Goal: Information Seeking & Learning: Check status

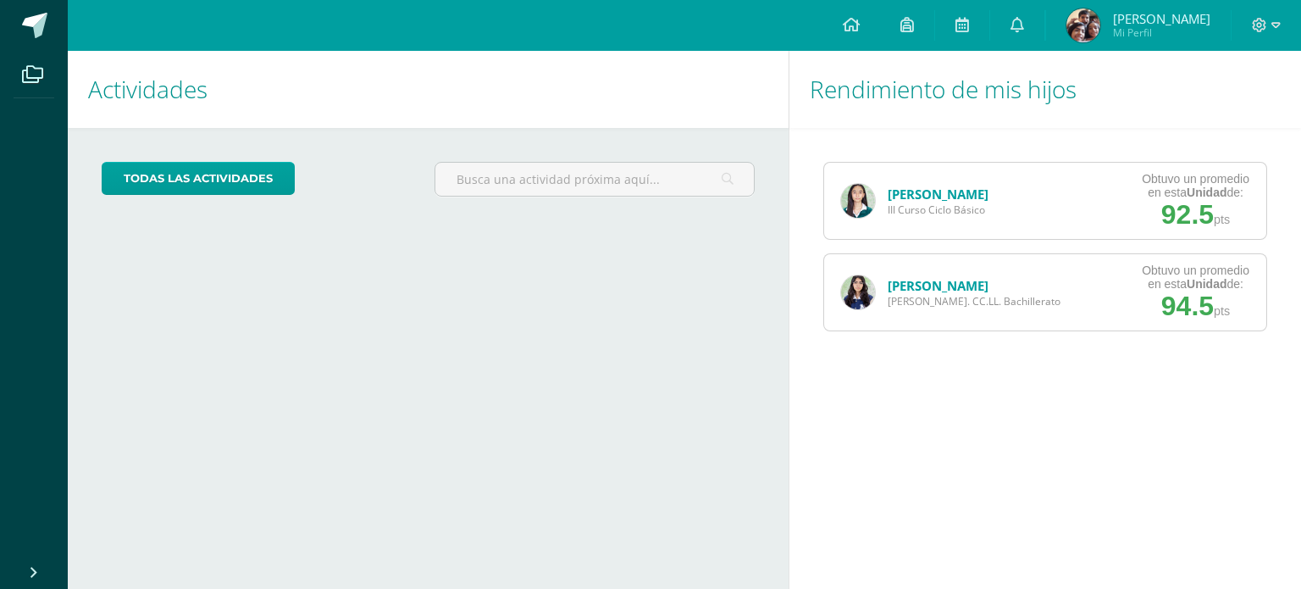
click at [928, 195] on link "[PERSON_NAME]" at bounding box center [938, 194] width 101 height 17
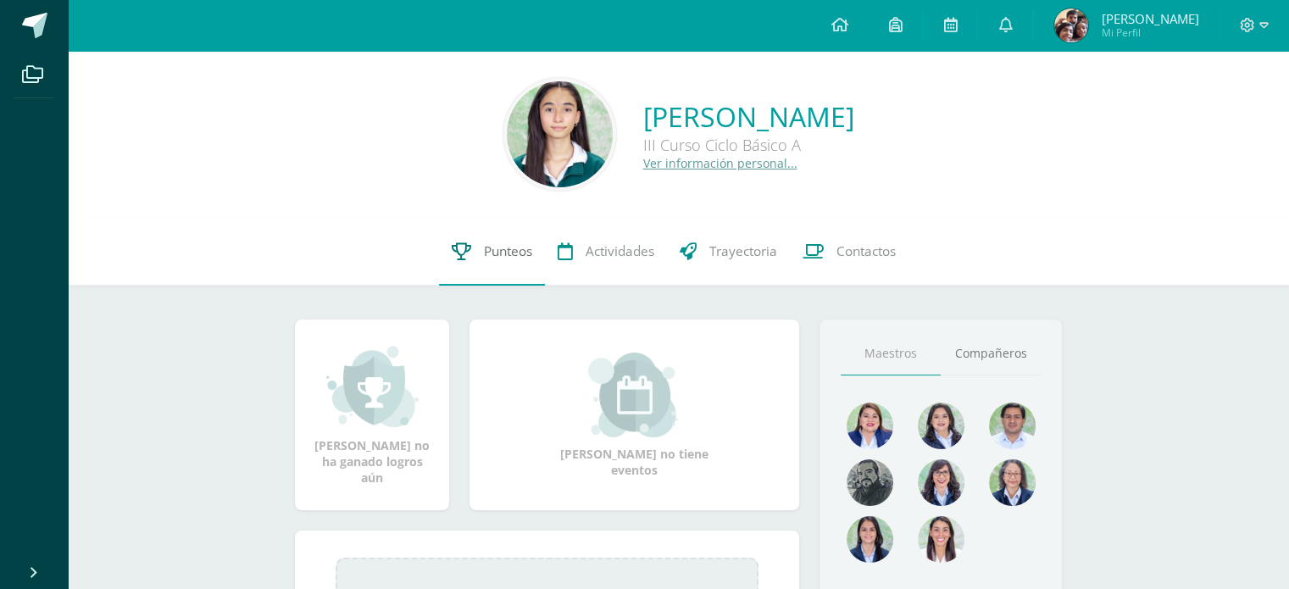
click at [531, 253] on link "Punteos" at bounding box center [492, 252] width 106 height 68
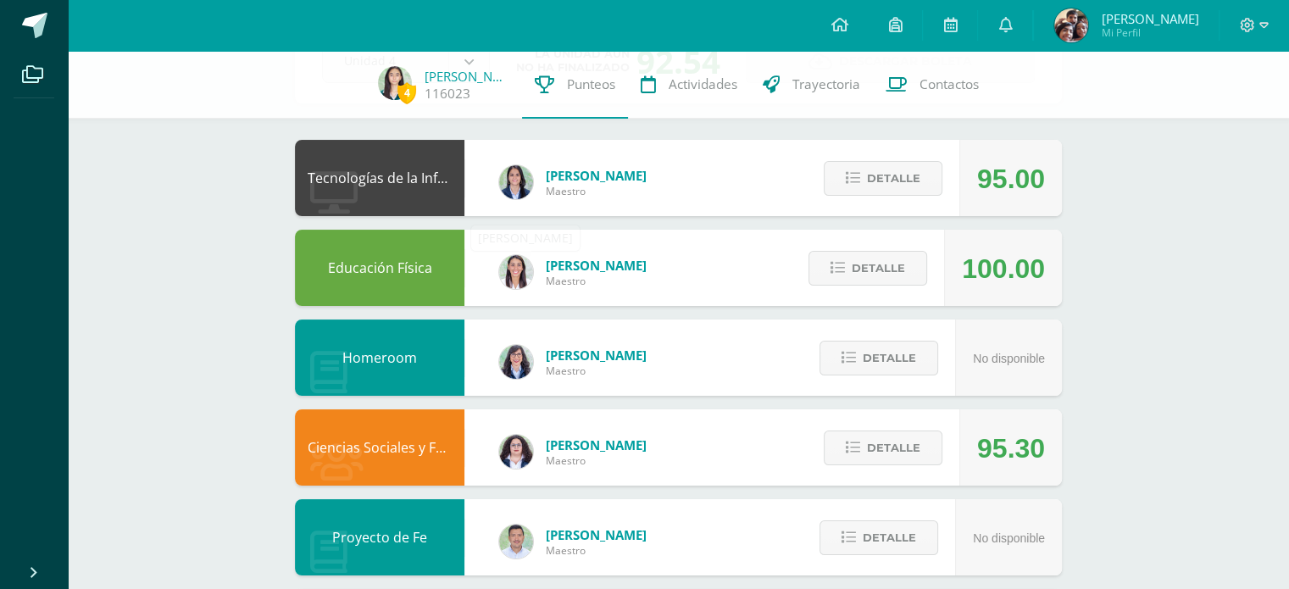
scroll to position [129, 0]
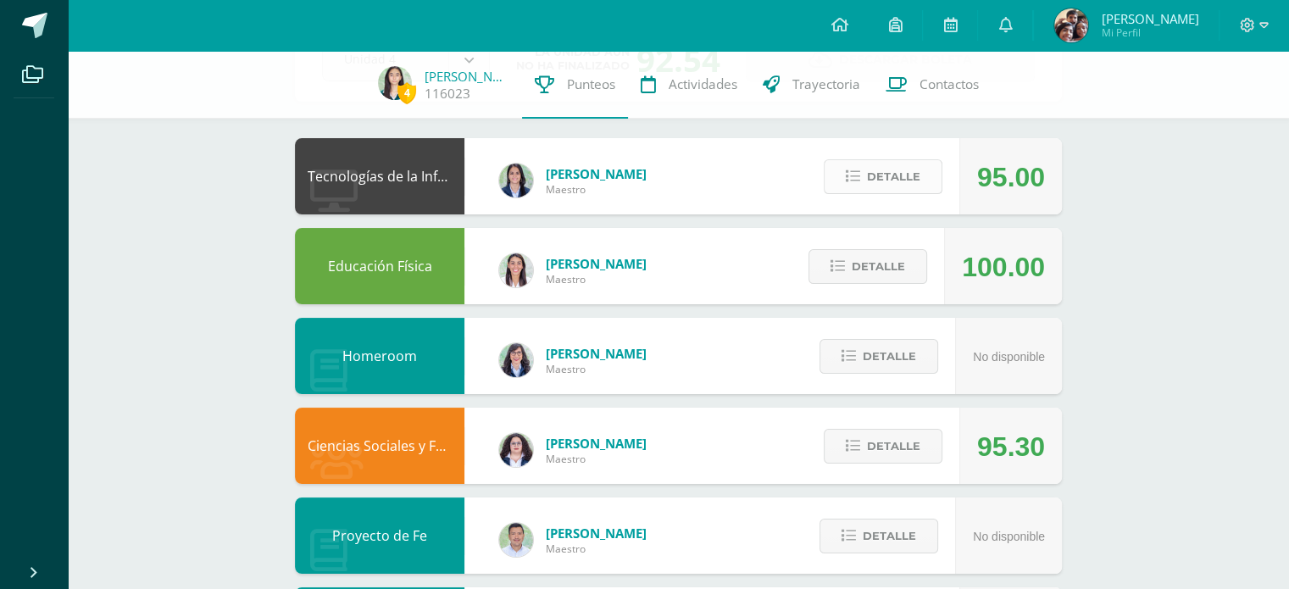
click at [846, 176] on button "Detalle" at bounding box center [883, 176] width 119 height 35
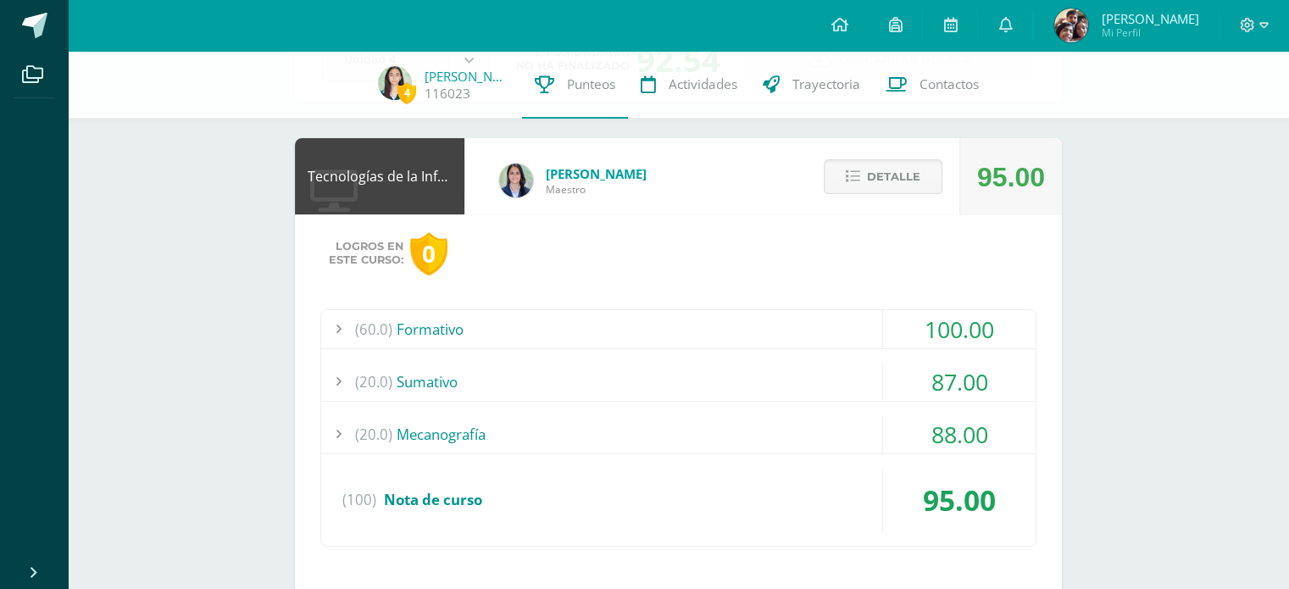
click at [617, 389] on div "(20.0) [GEOGRAPHIC_DATA]" at bounding box center [678, 382] width 714 height 38
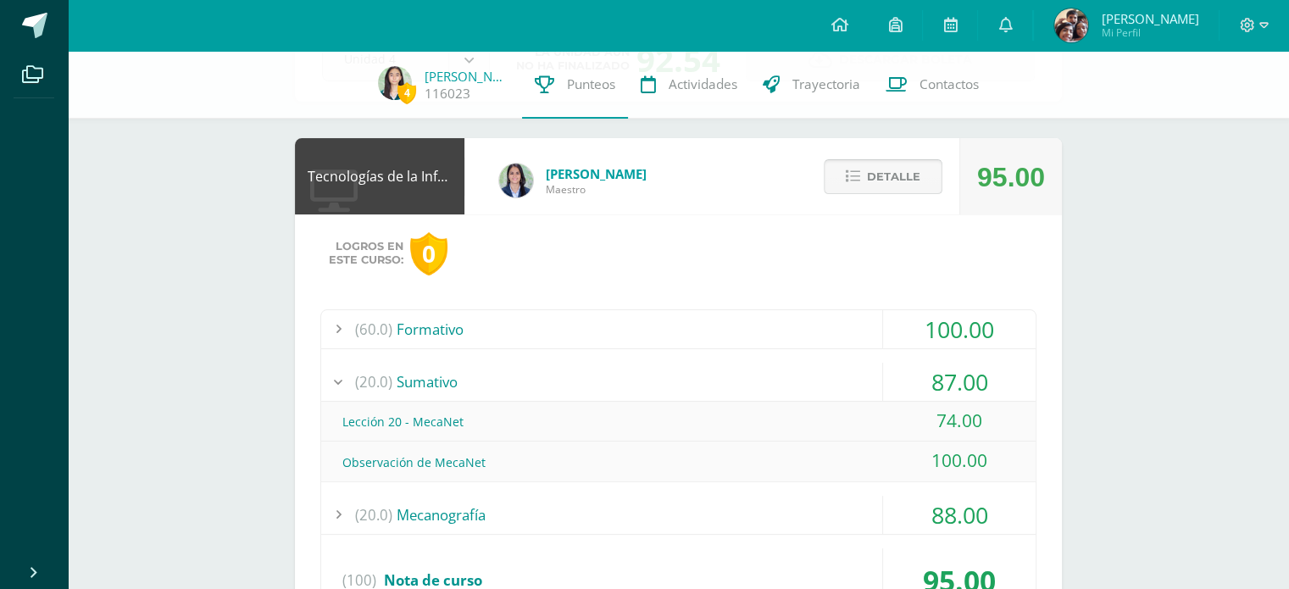
click at [888, 175] on span "Detalle" at bounding box center [893, 176] width 53 height 31
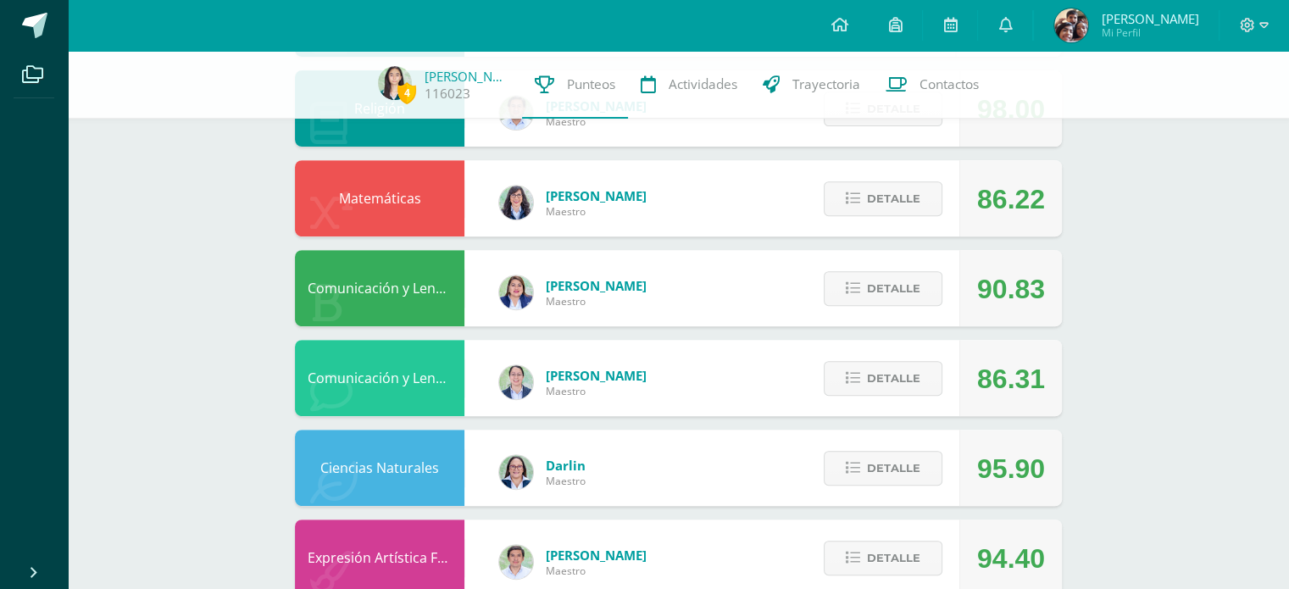
scroll to position [646, 0]
click at [890, 196] on span "Detalle" at bounding box center [893, 197] width 53 height 31
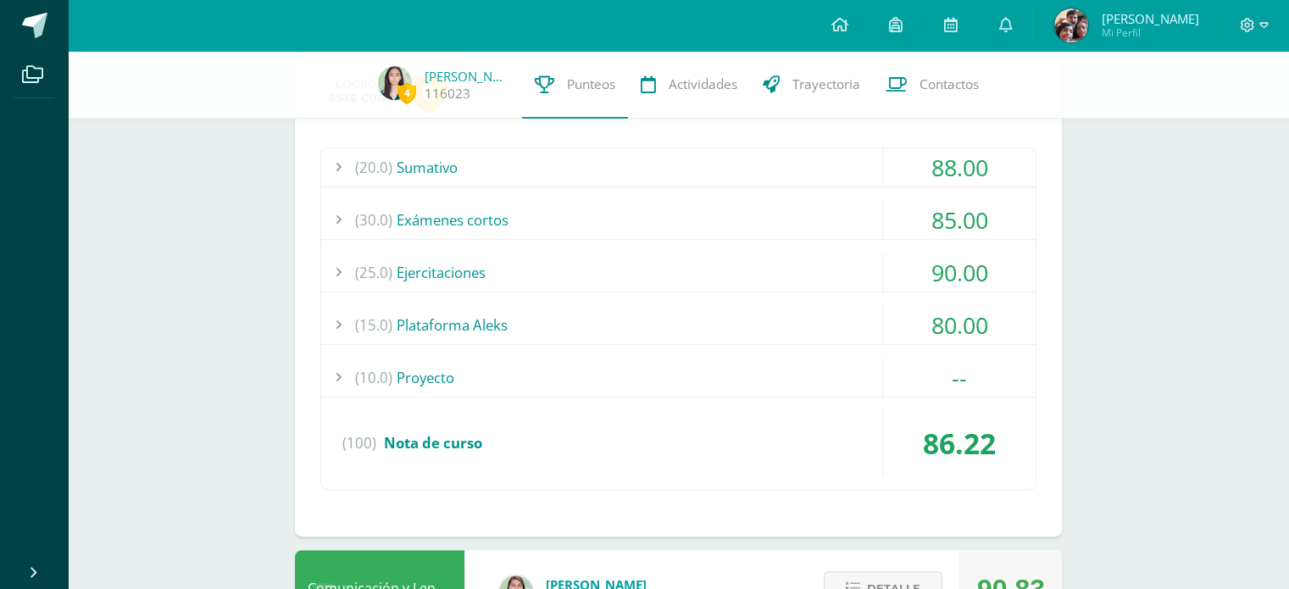
scroll to position [833, 0]
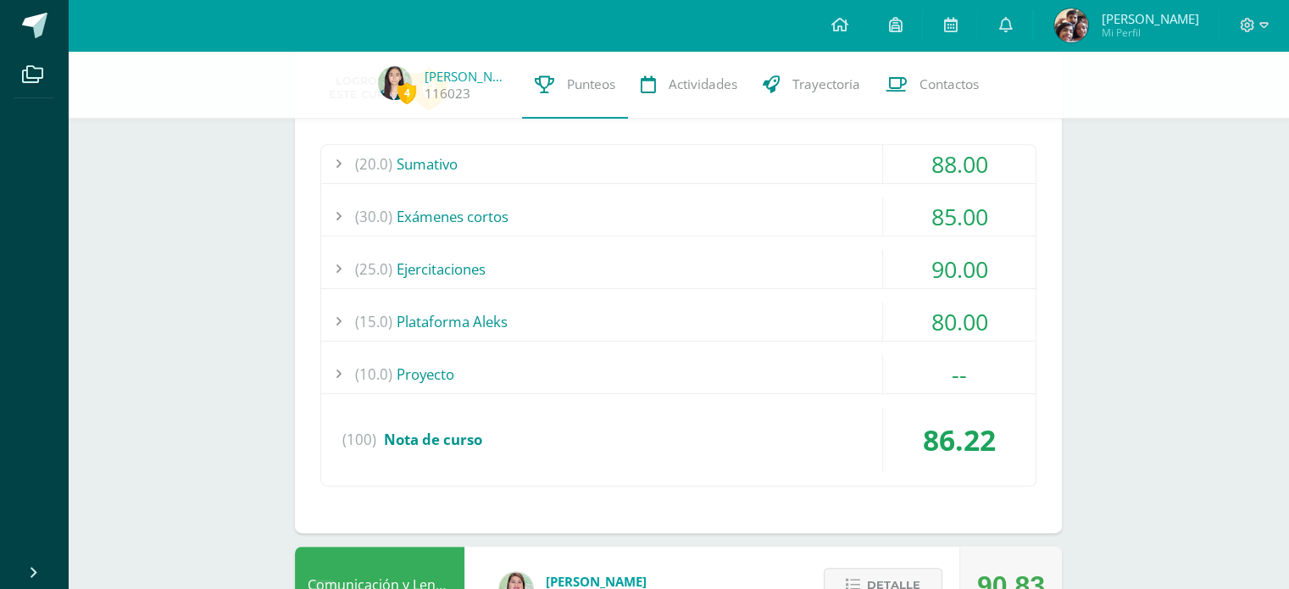
click at [810, 164] on div "(20.0) [GEOGRAPHIC_DATA]" at bounding box center [678, 164] width 714 height 38
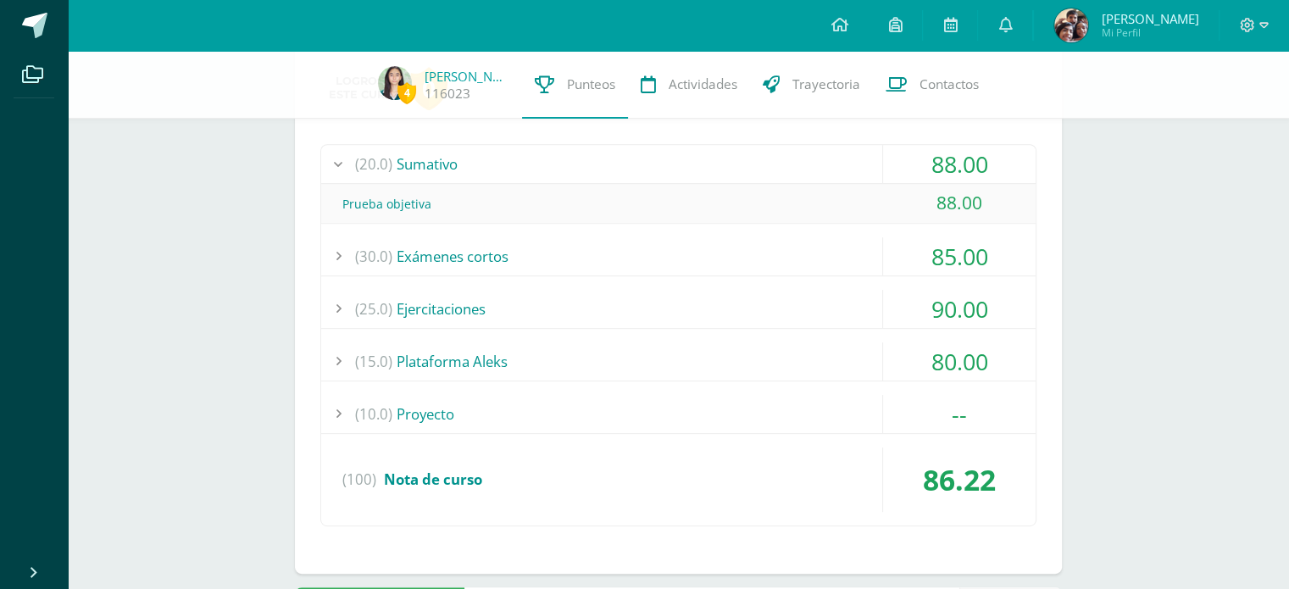
click at [685, 301] on div "(25.0) Ejercitaciones" at bounding box center [678, 309] width 714 height 38
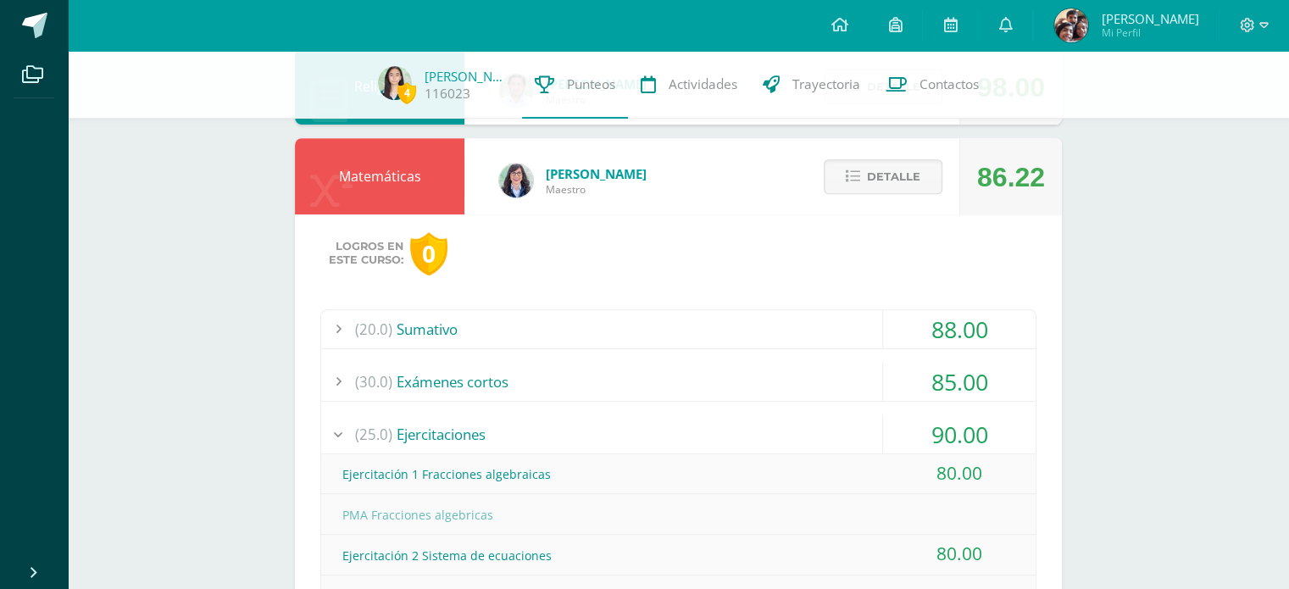
scroll to position [666, 0]
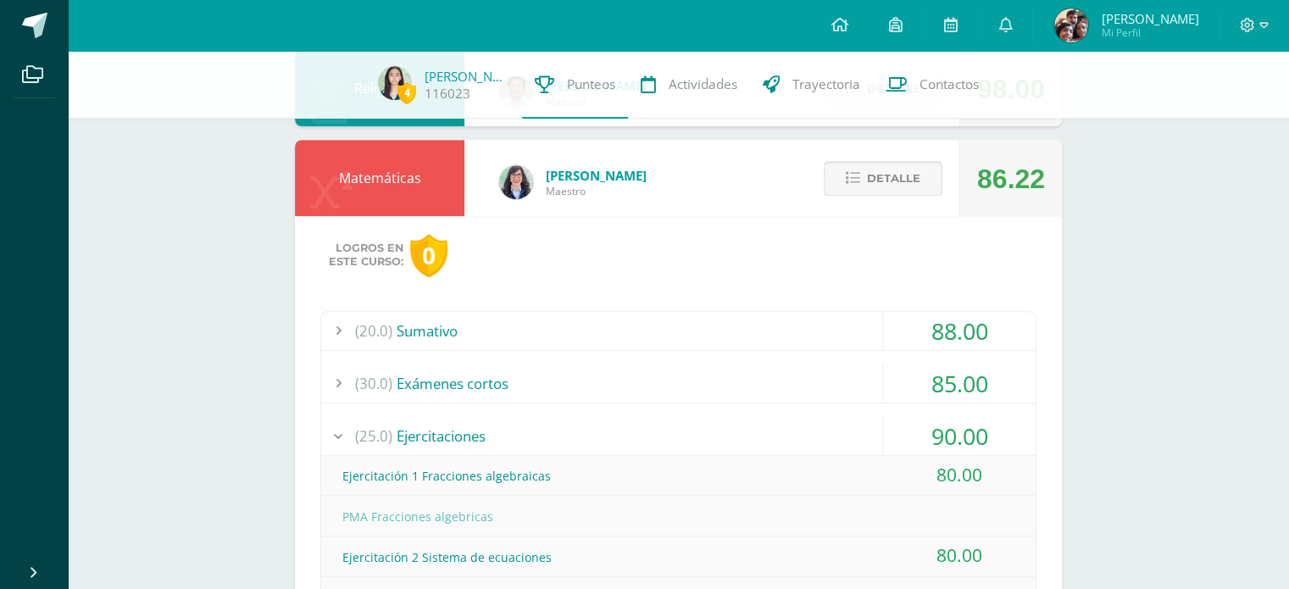
click at [878, 191] on span "Detalle" at bounding box center [893, 178] width 53 height 31
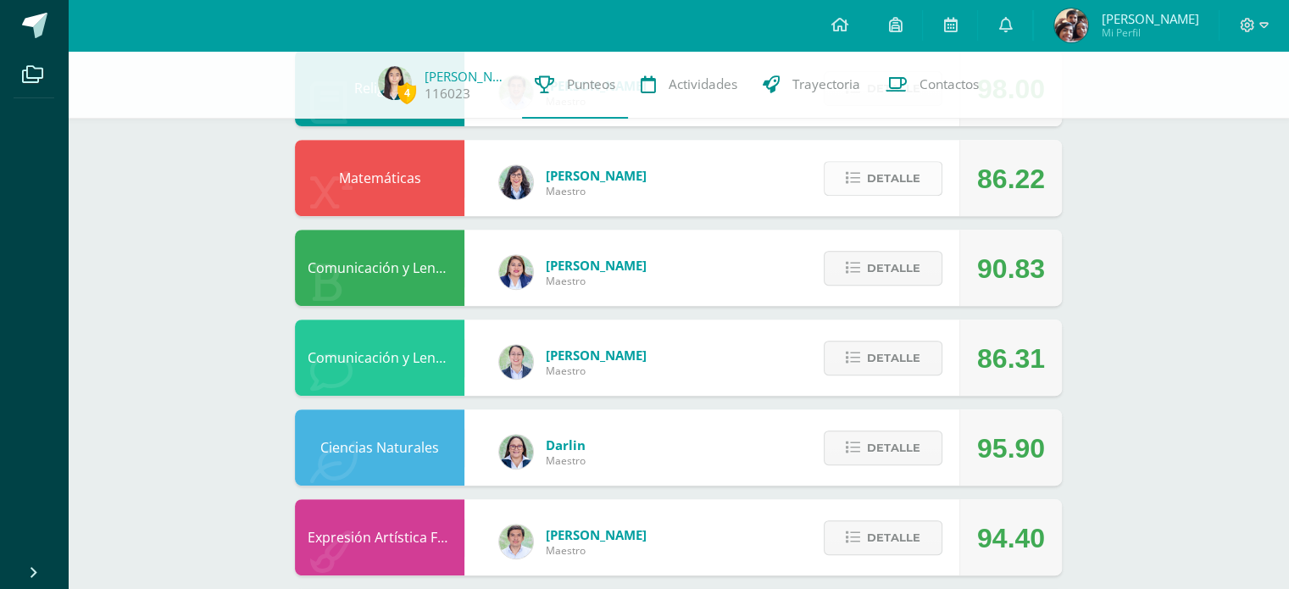
click at [891, 189] on span "Detalle" at bounding box center [893, 178] width 53 height 31
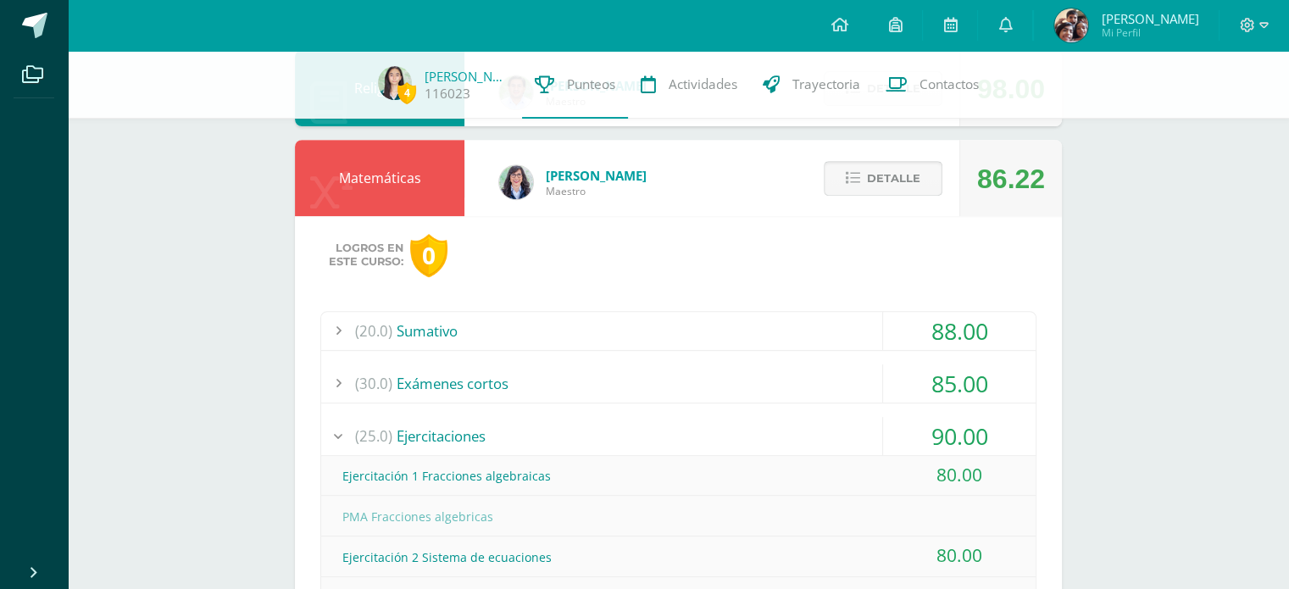
click at [891, 189] on span "Detalle" at bounding box center [893, 178] width 53 height 31
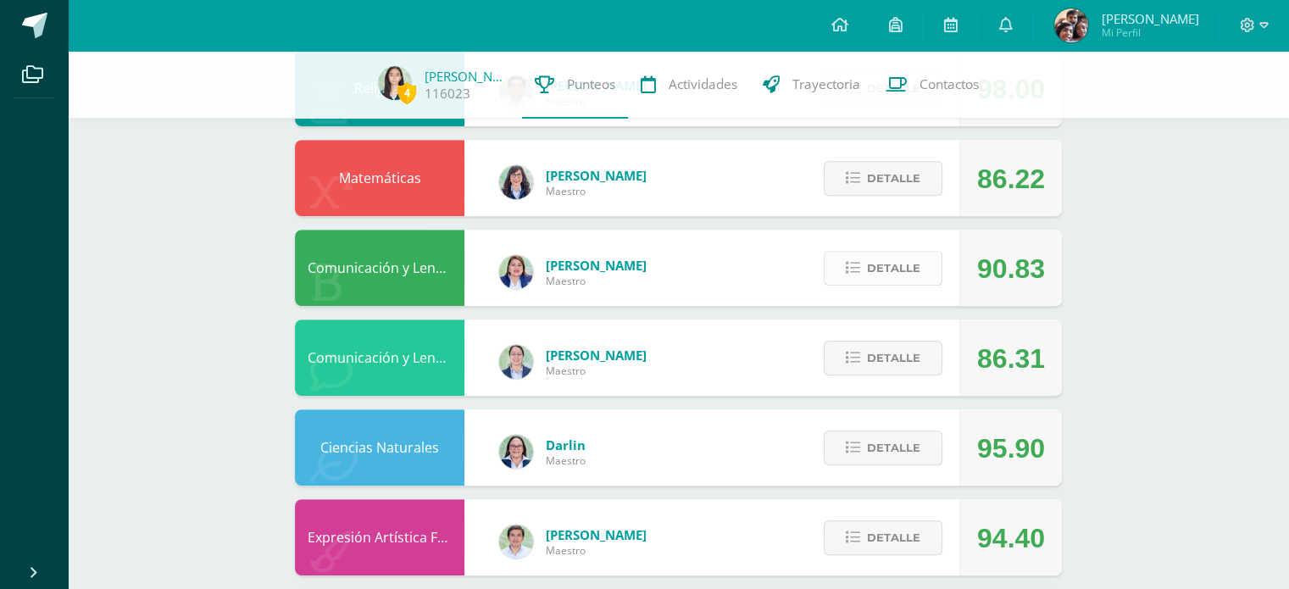
click at [915, 263] on span "Detalle" at bounding box center [893, 267] width 53 height 31
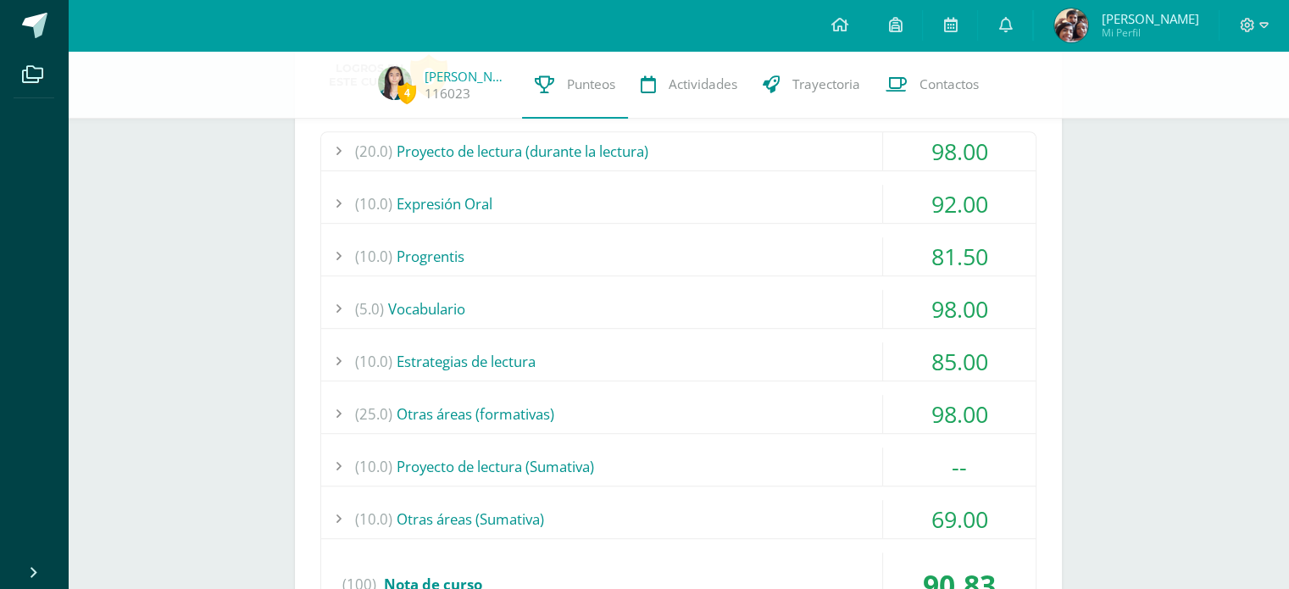
scroll to position [956, 0]
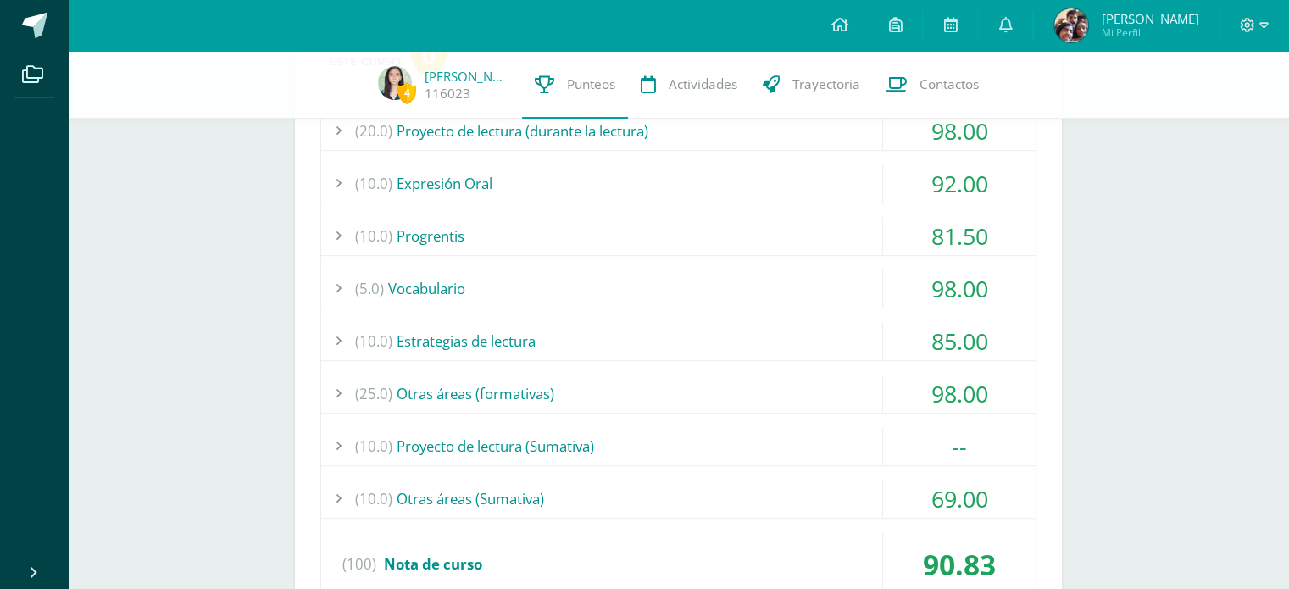
click at [709, 431] on div "(10.0) Proyecto de lectura (Sumativa)" at bounding box center [678, 446] width 714 height 38
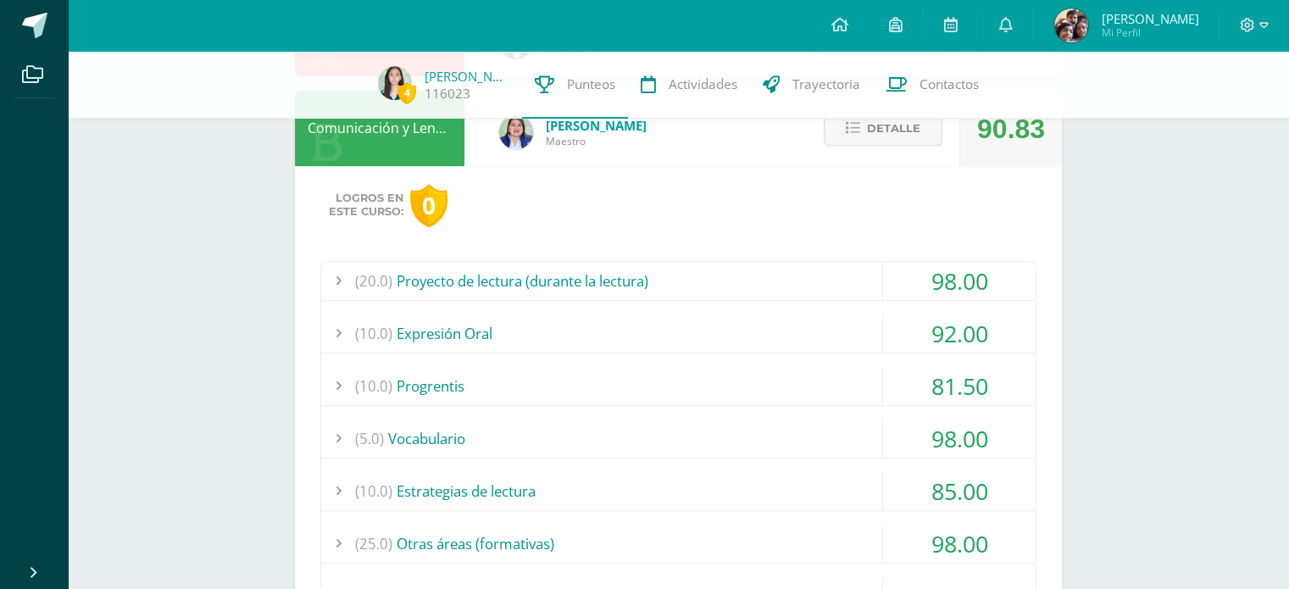
scroll to position [798, 0]
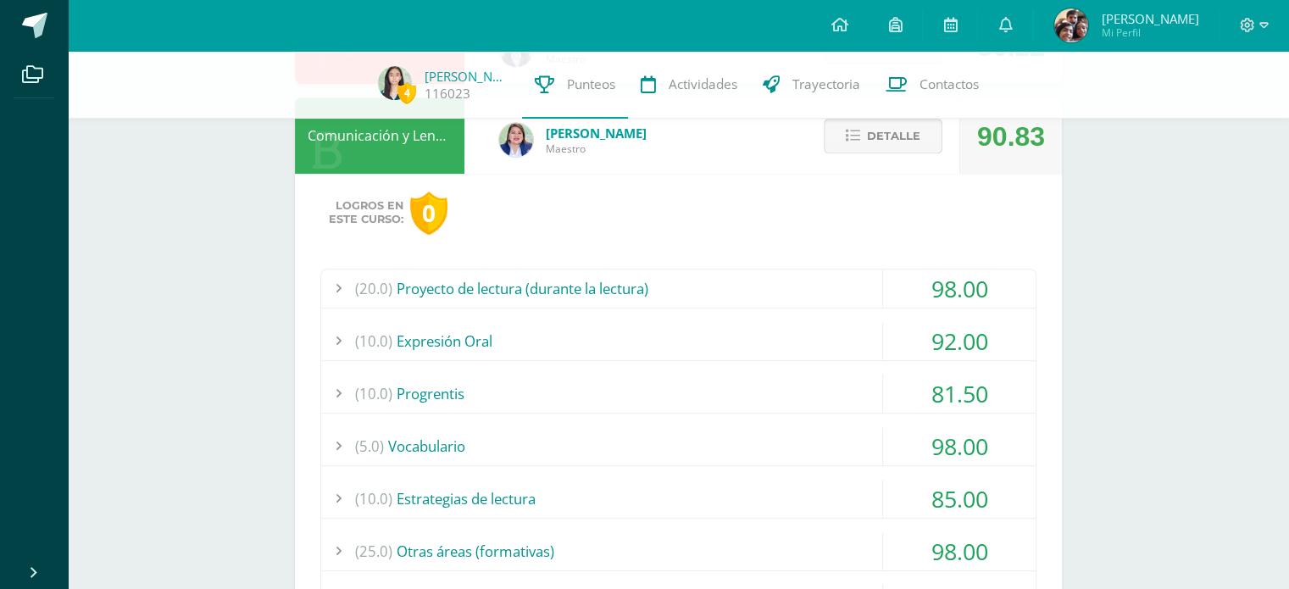
click at [887, 133] on span "Detalle" at bounding box center [893, 135] width 53 height 31
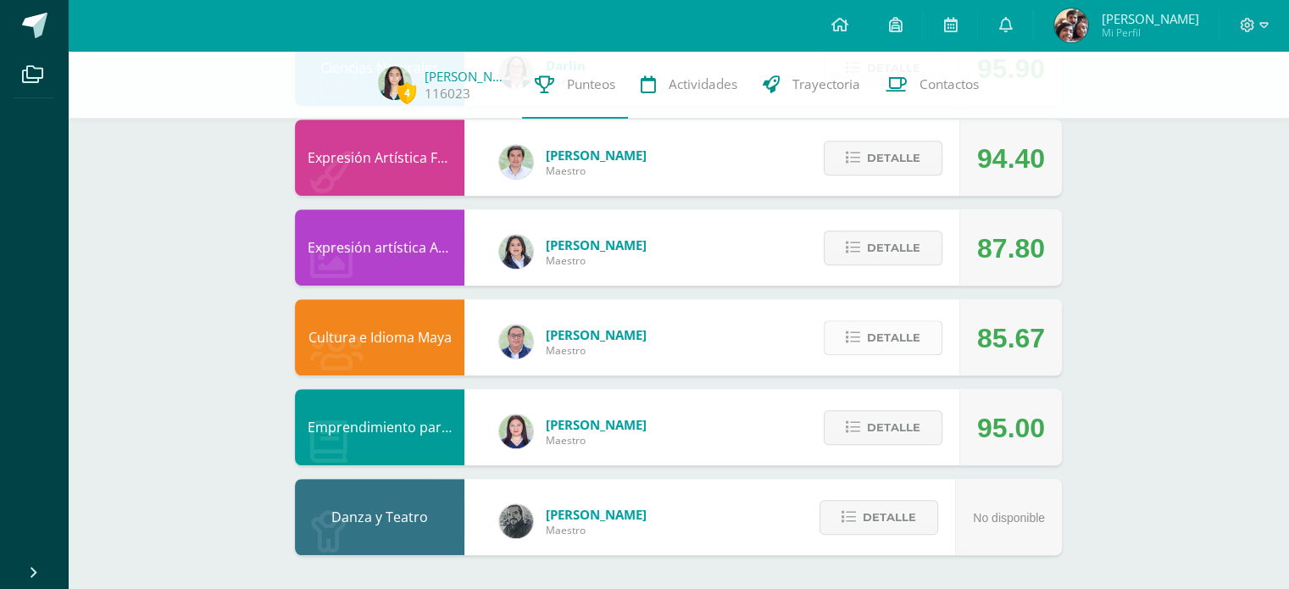
scroll to position [1045, 0]
click at [889, 345] on span "Detalle" at bounding box center [893, 338] width 53 height 31
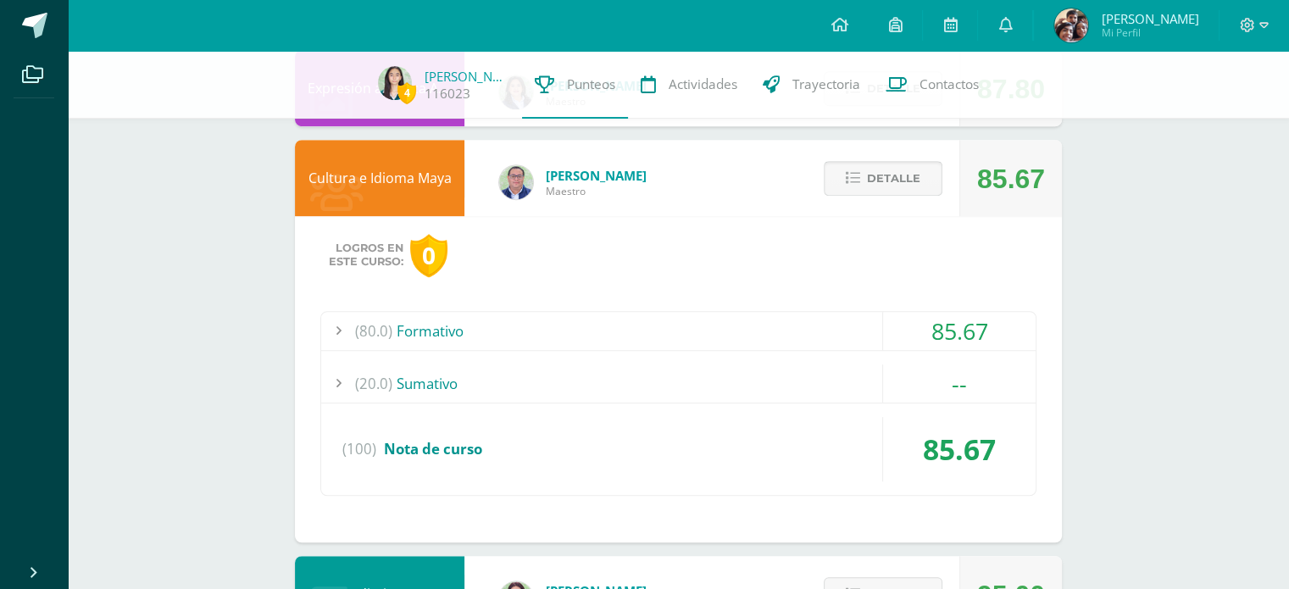
scroll to position [1209, 0]
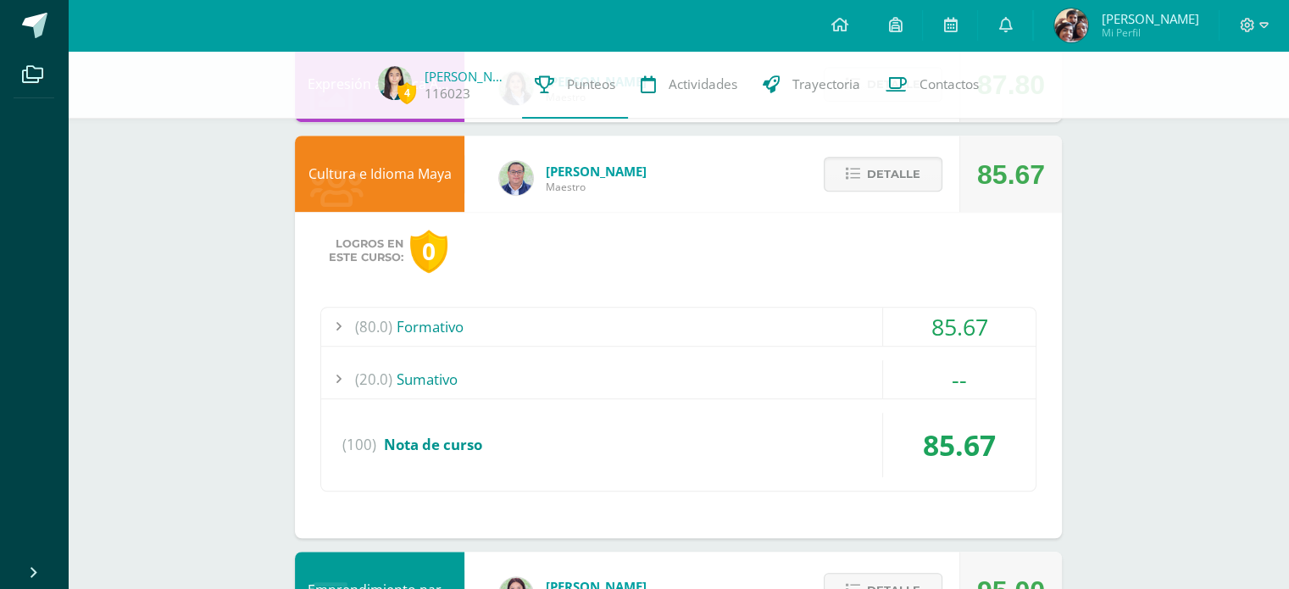
click at [842, 383] on div "(20.0) [GEOGRAPHIC_DATA]" at bounding box center [678, 379] width 714 height 38
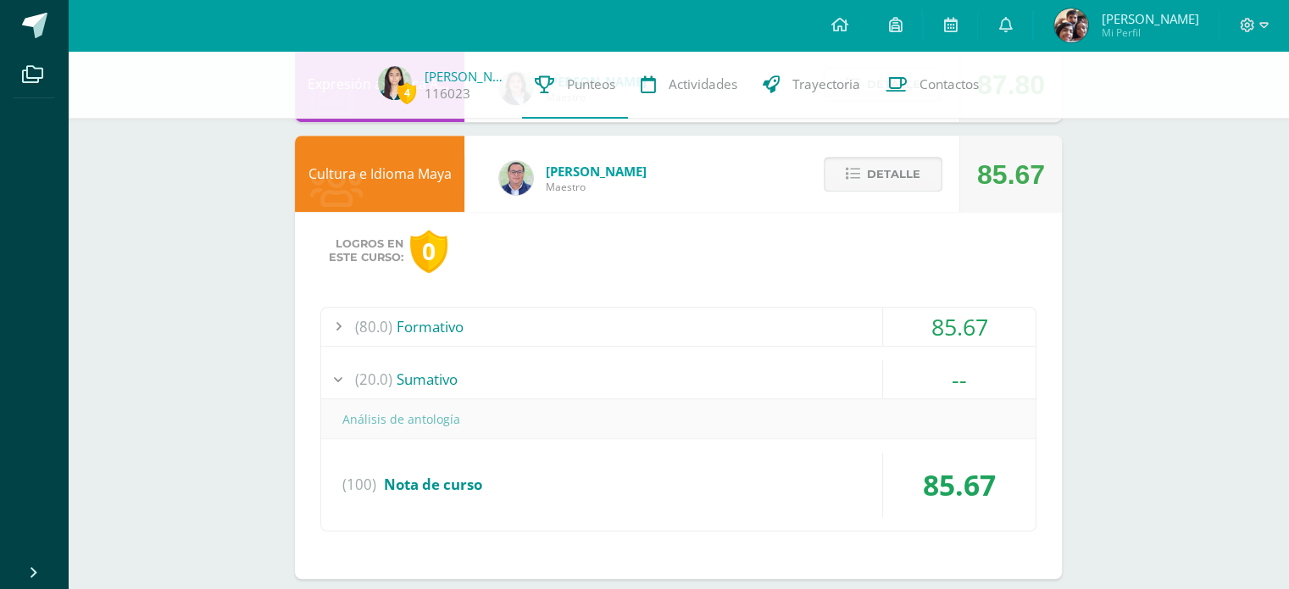
click at [905, 181] on span "Detalle" at bounding box center [893, 173] width 53 height 31
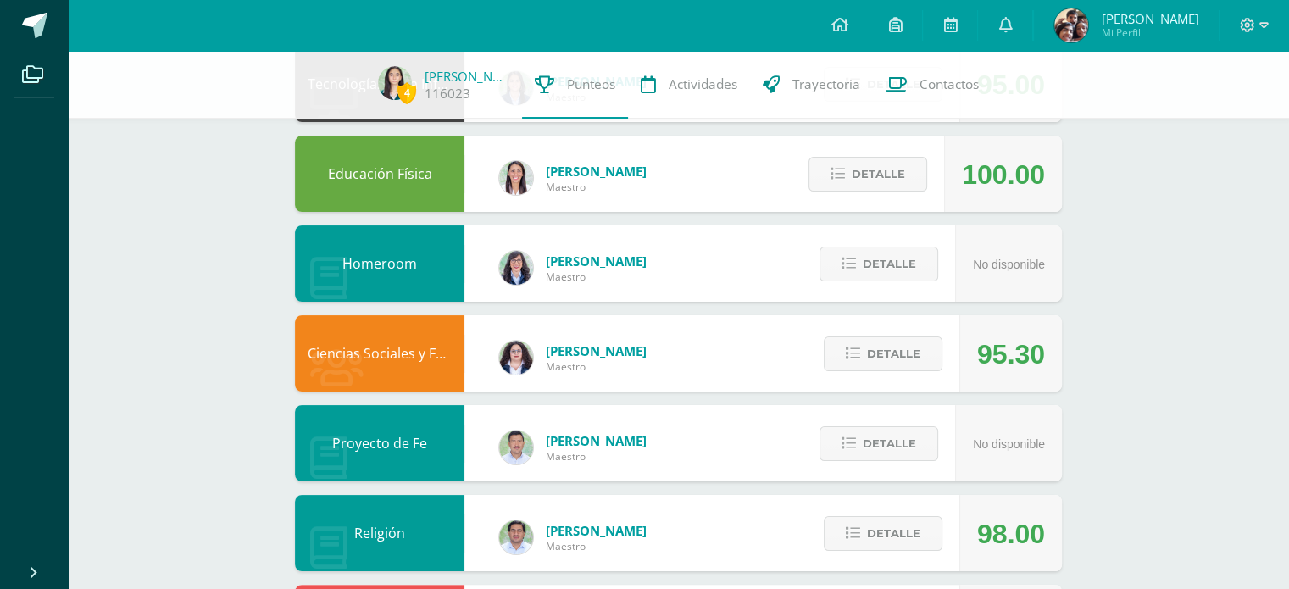
scroll to position [0, 0]
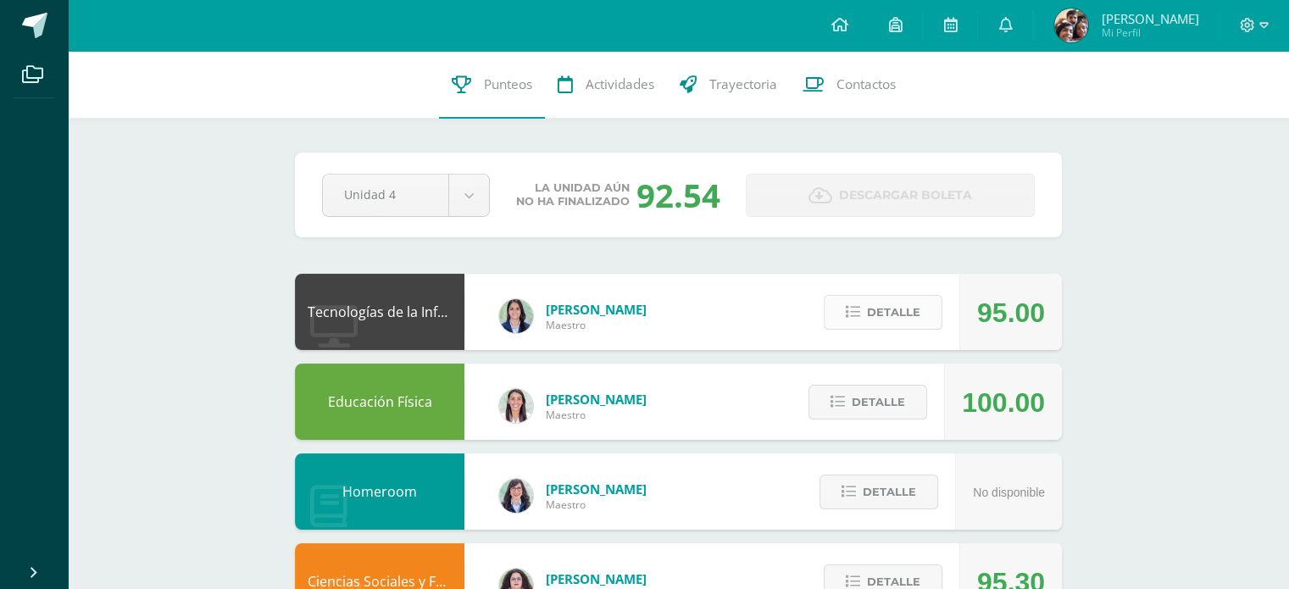
click at [871, 313] on span "Detalle" at bounding box center [893, 312] width 53 height 31
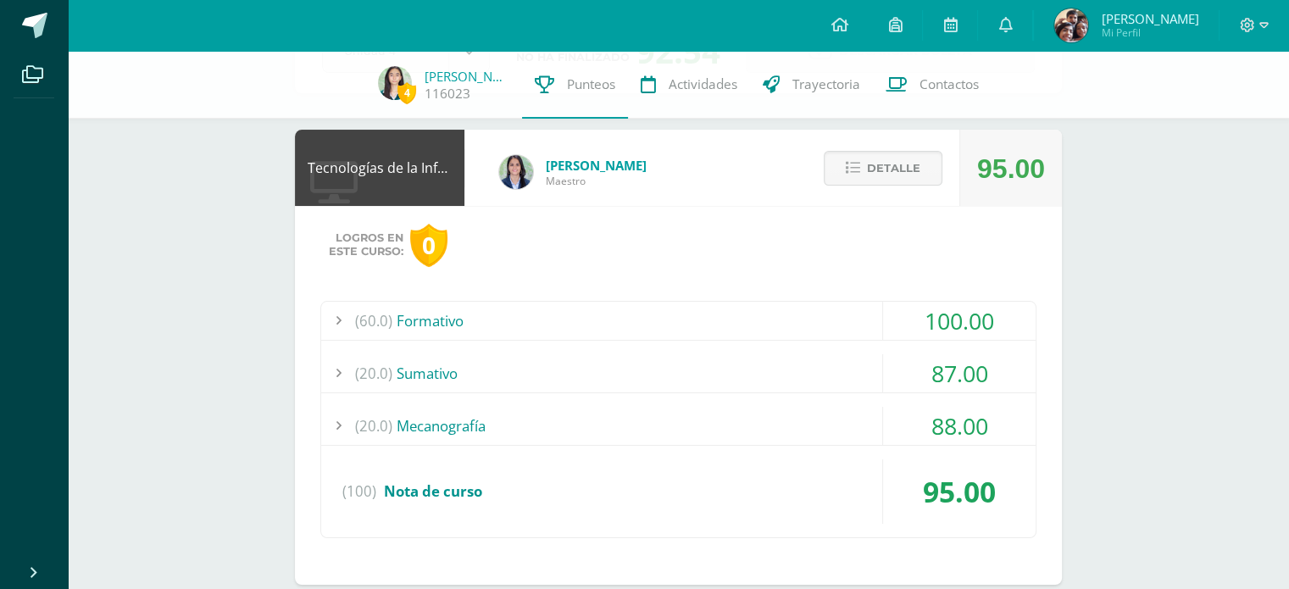
scroll to position [139, 0]
click at [797, 318] on div "(60.0) Formativo" at bounding box center [678, 319] width 714 height 38
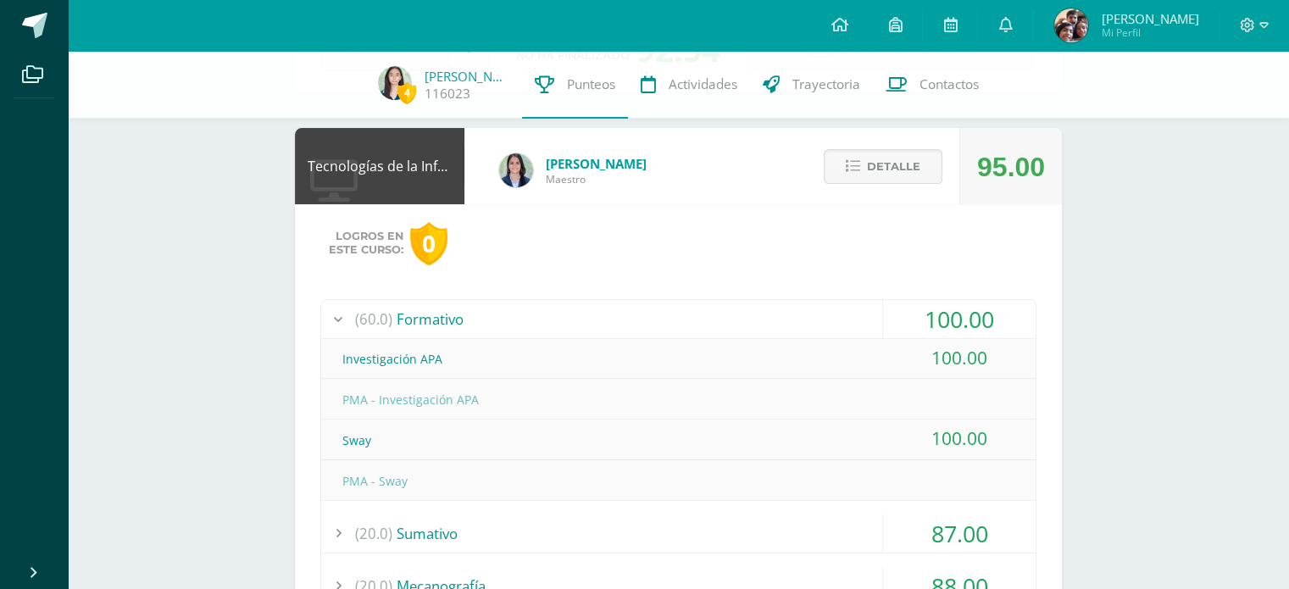
click at [797, 318] on div "(60.0) Formativo" at bounding box center [678, 319] width 714 height 38
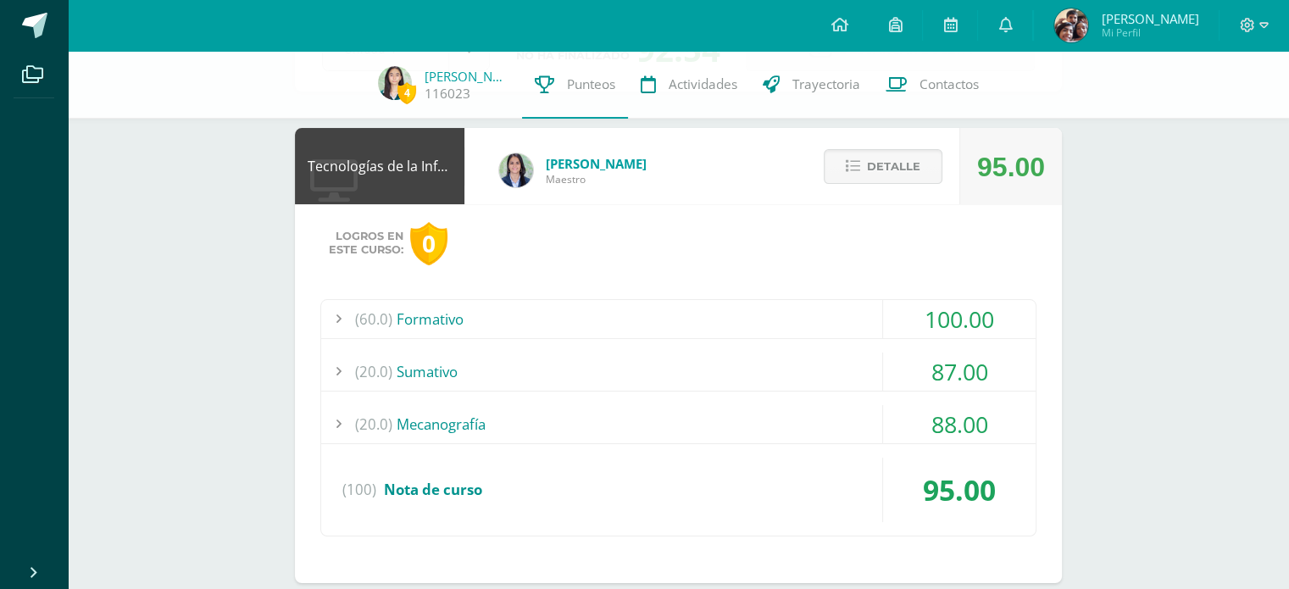
click at [757, 372] on div "(20.0) [GEOGRAPHIC_DATA]" at bounding box center [678, 371] width 714 height 38
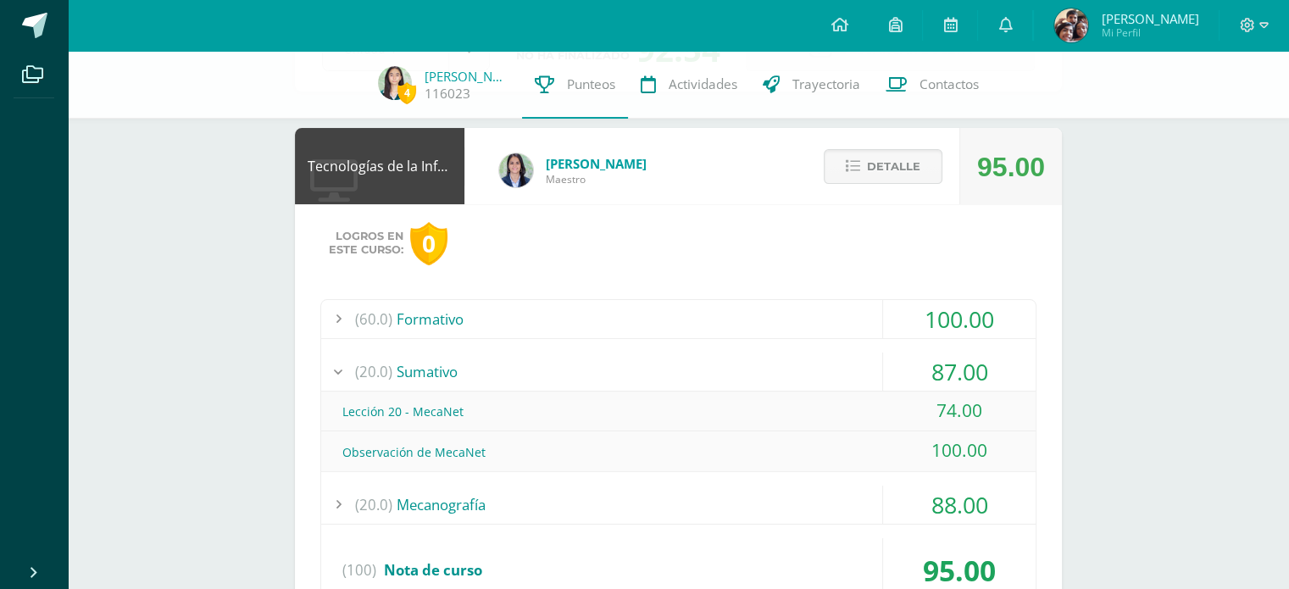
click at [757, 372] on div "(20.0) [GEOGRAPHIC_DATA]" at bounding box center [678, 371] width 714 height 38
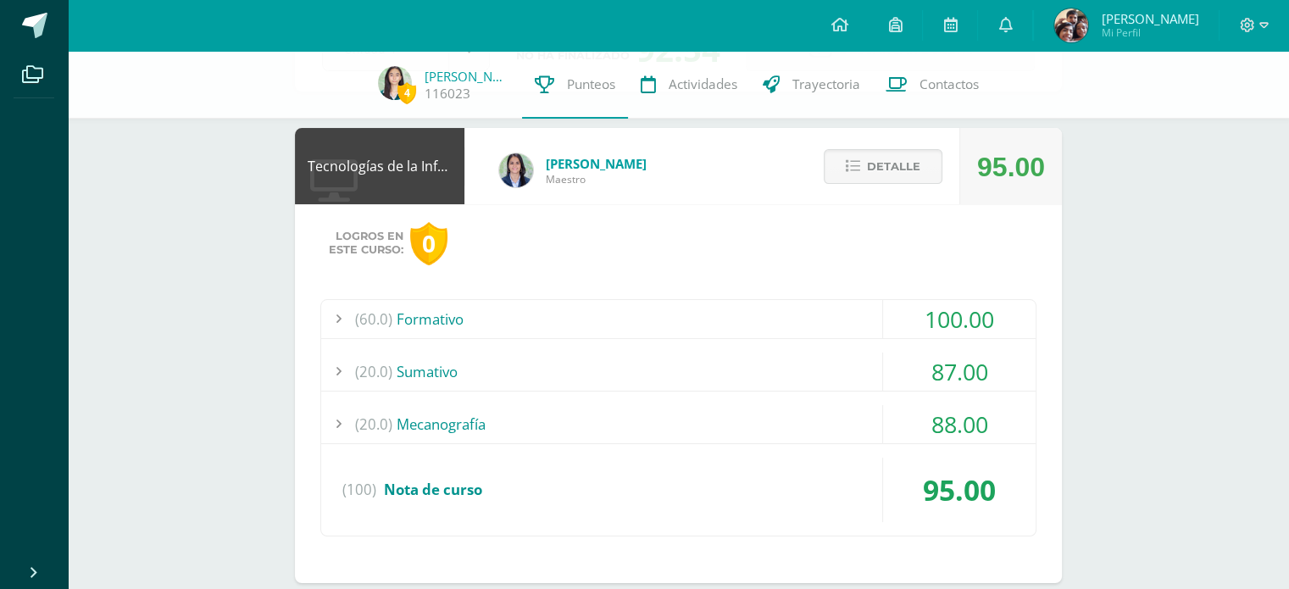
click at [732, 418] on div "(20.0) Mecanografía" at bounding box center [678, 424] width 714 height 38
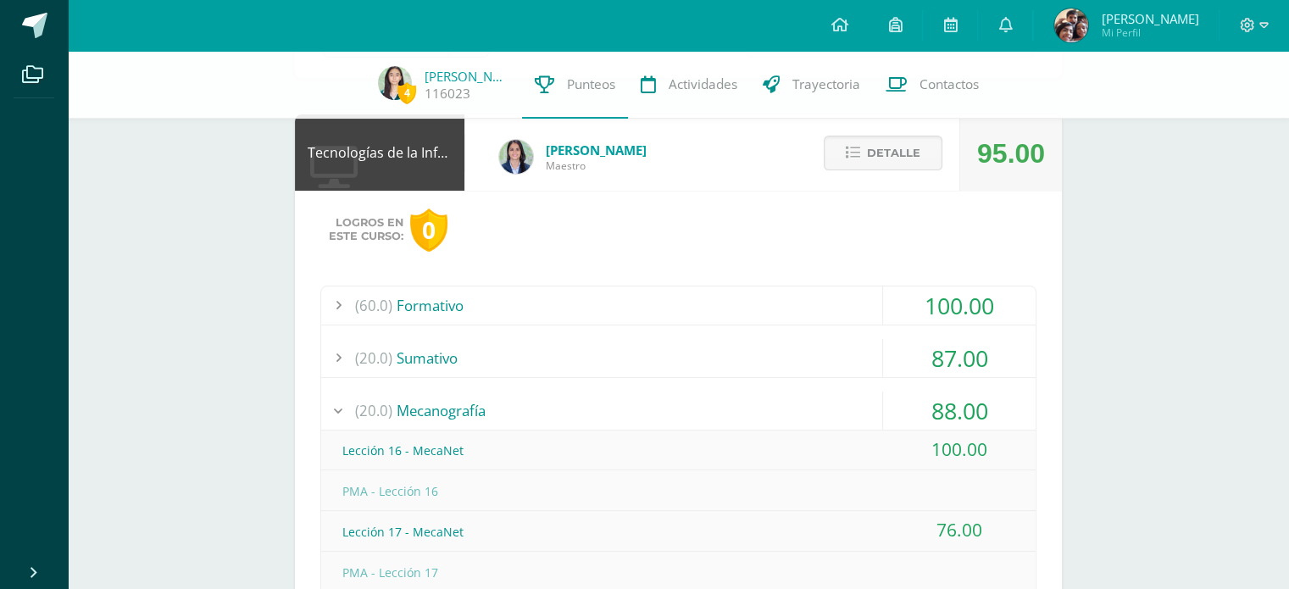
scroll to position [146, 0]
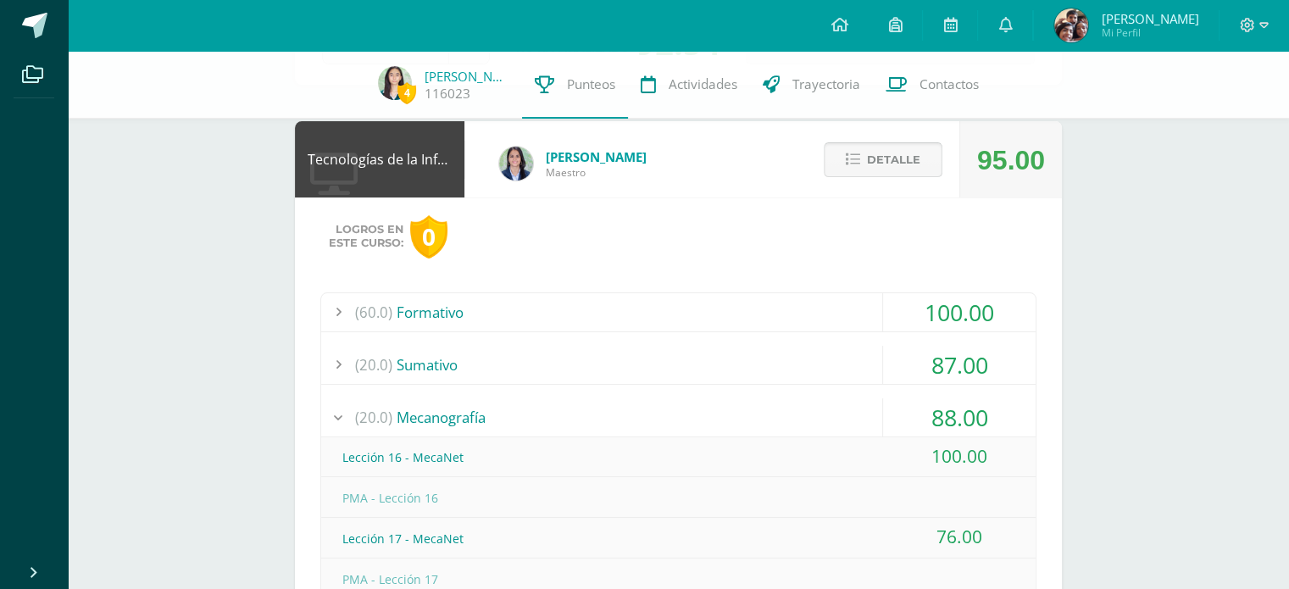
click at [896, 158] on span "Detalle" at bounding box center [893, 159] width 53 height 31
